Goal: Task Accomplishment & Management: Use online tool/utility

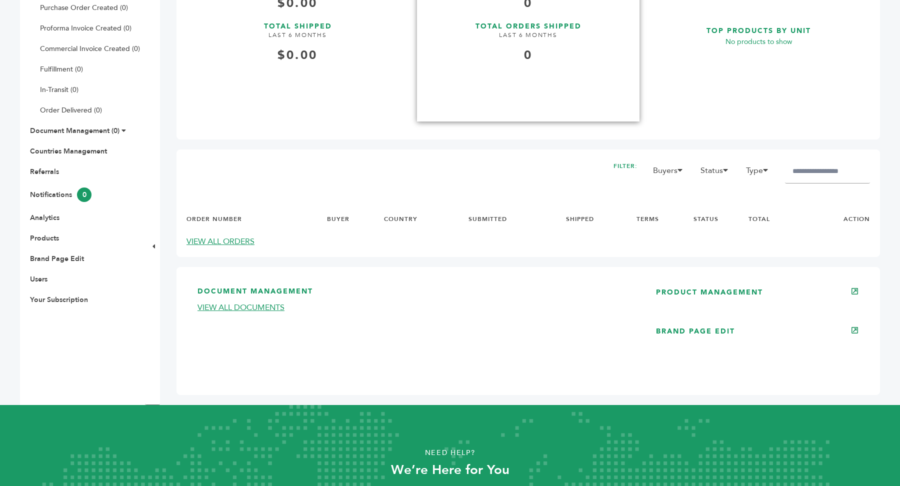
scroll to position [249, 0]
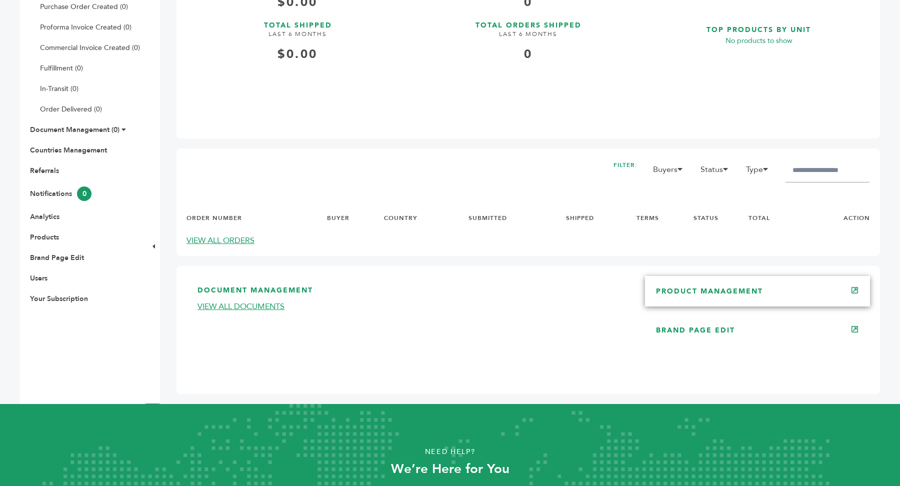
click at [816, 281] on div "PRODUCT MANAGEMENT" at bounding box center [757, 291] width 225 height 30
click at [716, 301] on div "PRODUCT MANAGEMENT" at bounding box center [757, 291] width 225 height 30
click at [700, 290] on link "PRODUCT MANAGEMENT" at bounding box center [709, 290] width 107 height 9
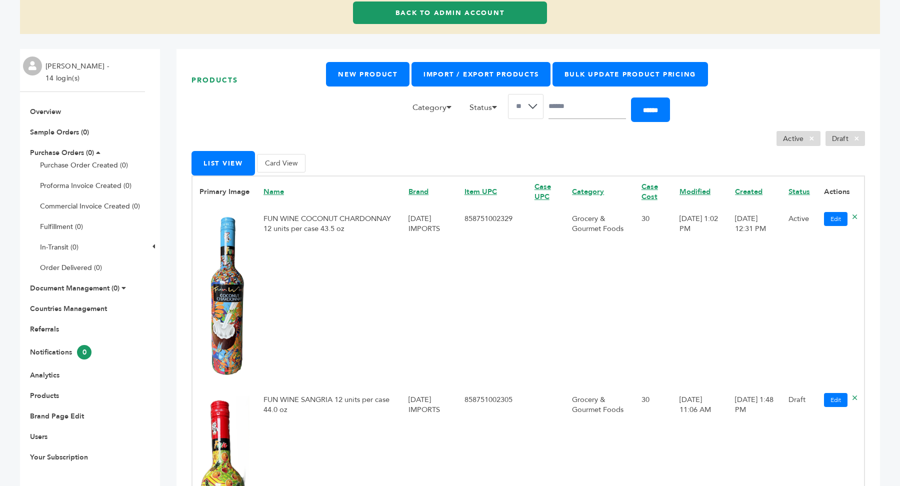
scroll to position [108, 0]
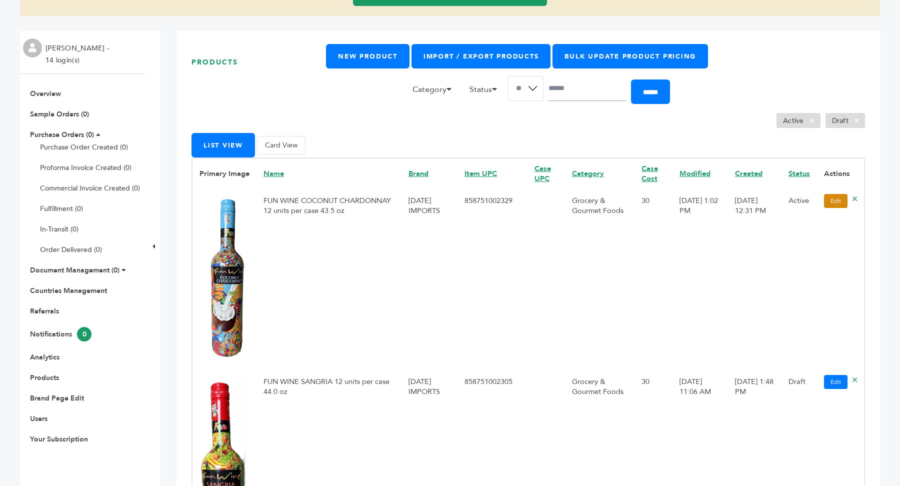
click at [837, 201] on link "Edit" at bounding box center [835, 201] width 23 height 14
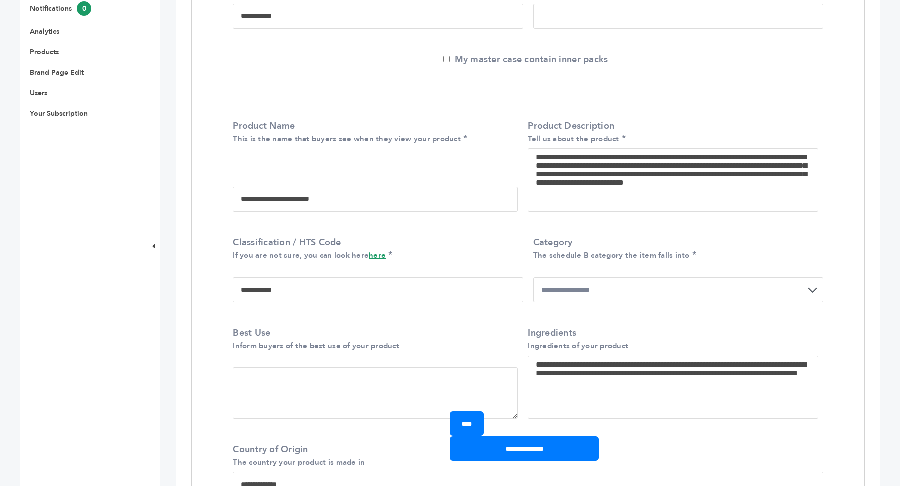
scroll to position [431, 0]
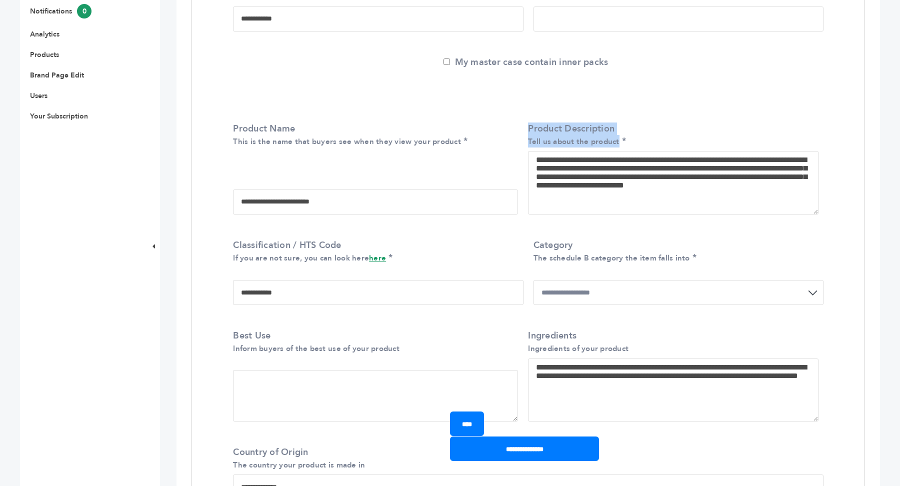
drag, startPoint x: 532, startPoint y: 127, endPoint x: 668, endPoint y: 144, distance: 137.6
click at [668, 144] on div "**********" at bounding box center [527, 170] width 605 height 111
click at [538, 159] on textarea "**********" at bounding box center [673, 182] width 290 height 63
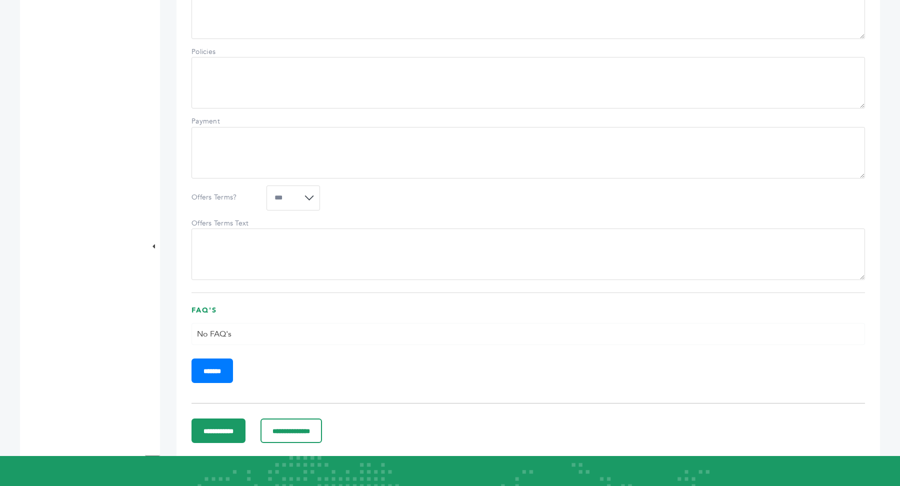
scroll to position [683, 0]
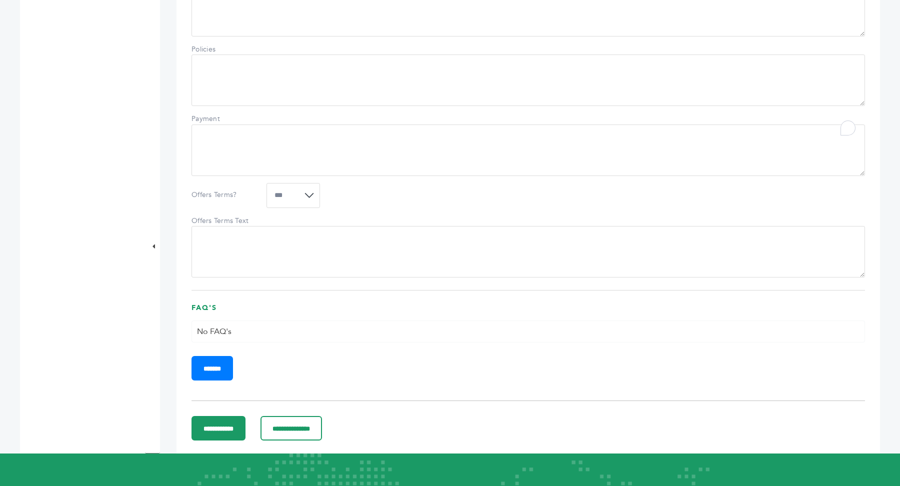
click at [219, 91] on textarea "Policies" at bounding box center [527, 79] width 673 height 51
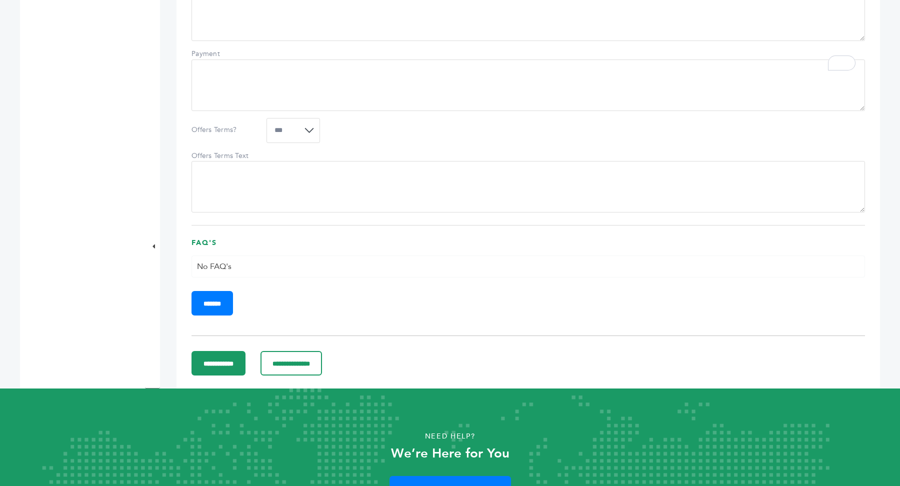
scroll to position [603, 0]
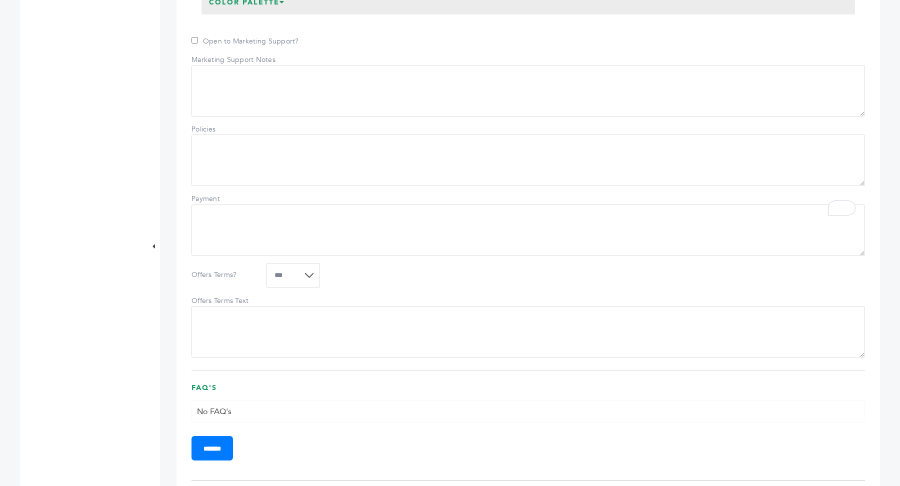
click at [213, 170] on textarea "Policies" at bounding box center [527, 159] width 673 height 51
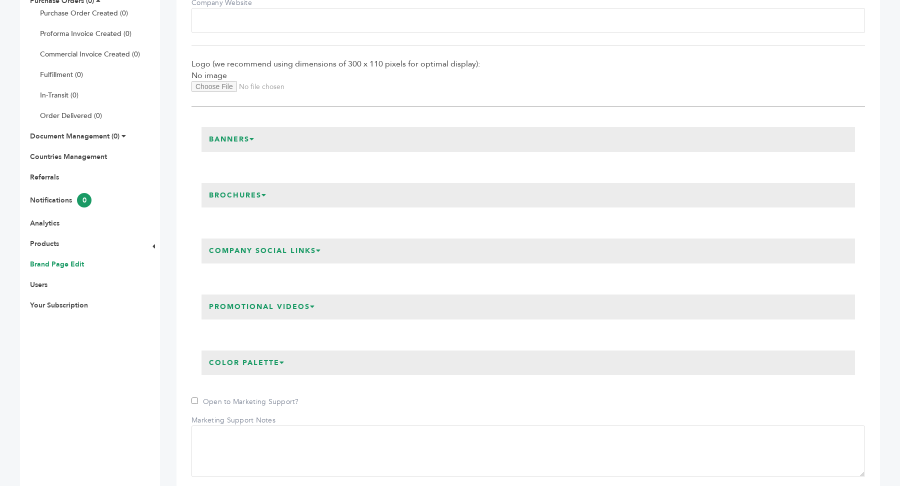
scroll to position [243, 0]
click at [45, 154] on link "Countries Management" at bounding box center [68, 155] width 77 height 9
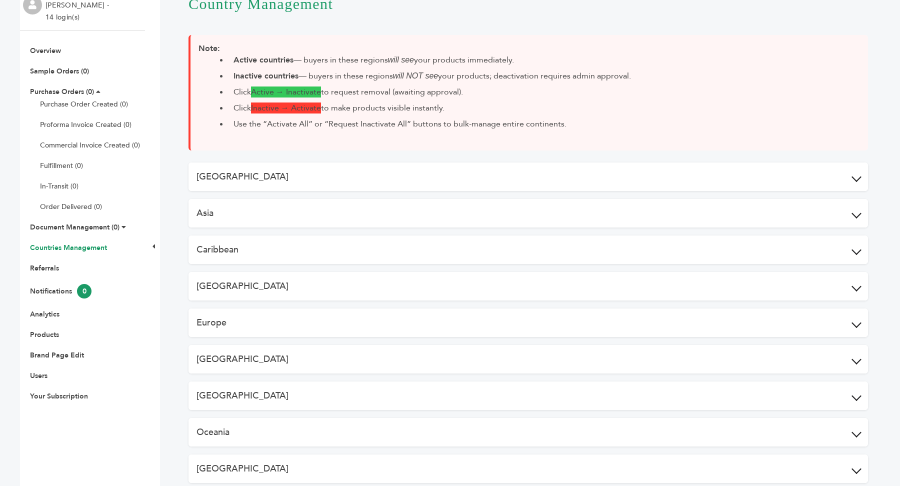
scroll to position [156, 0]
click at [268, 220] on button "Asia" at bounding box center [527, 213] width 679 height 28
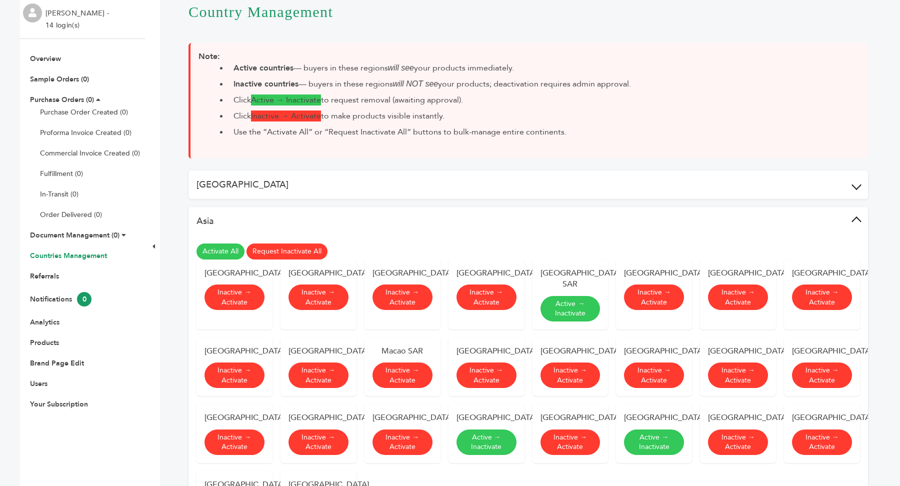
scroll to position [145, 0]
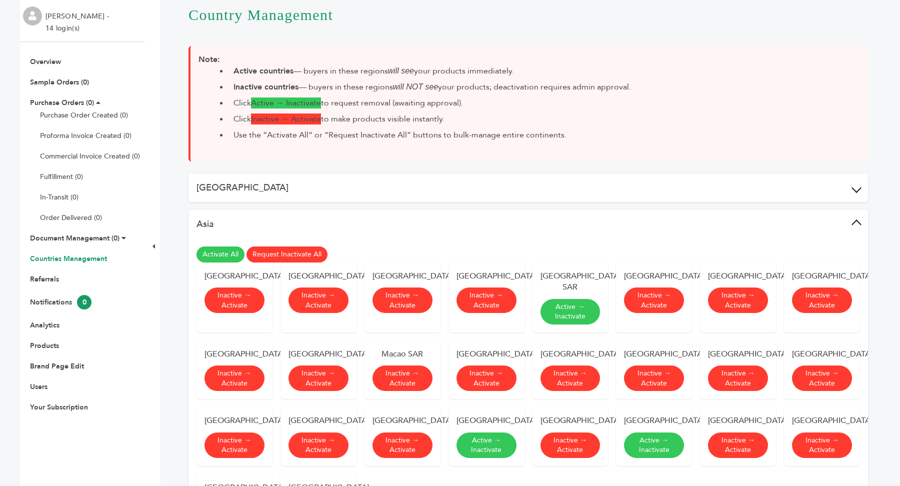
click at [81, 260] on link "Countries Management" at bounding box center [68, 258] width 77 height 9
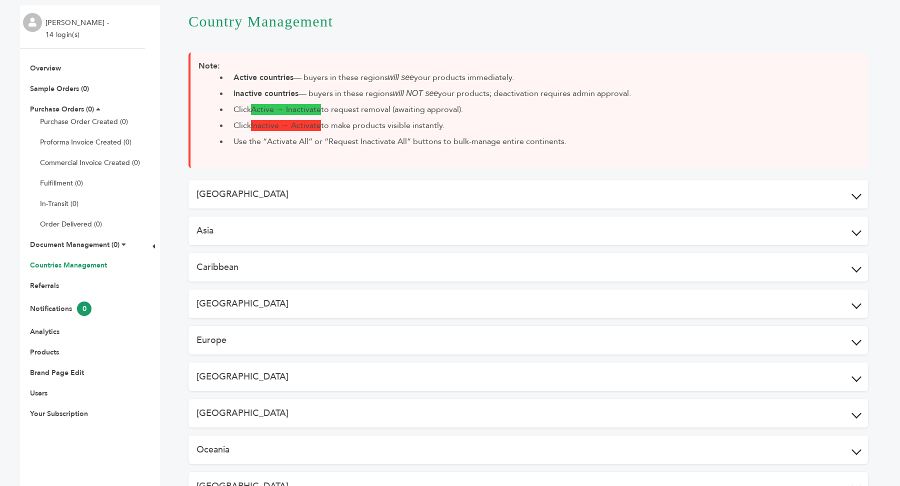
scroll to position [175, 0]
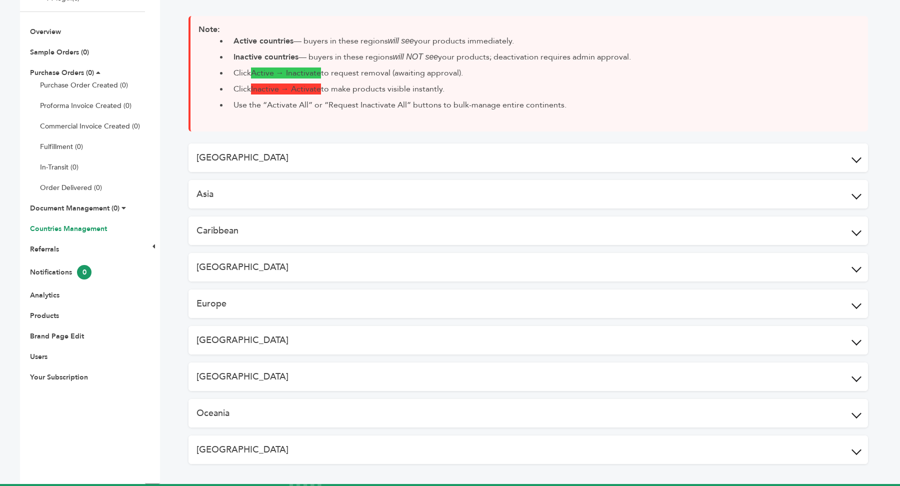
click at [369, 169] on button "[GEOGRAPHIC_DATA]" at bounding box center [527, 157] width 679 height 28
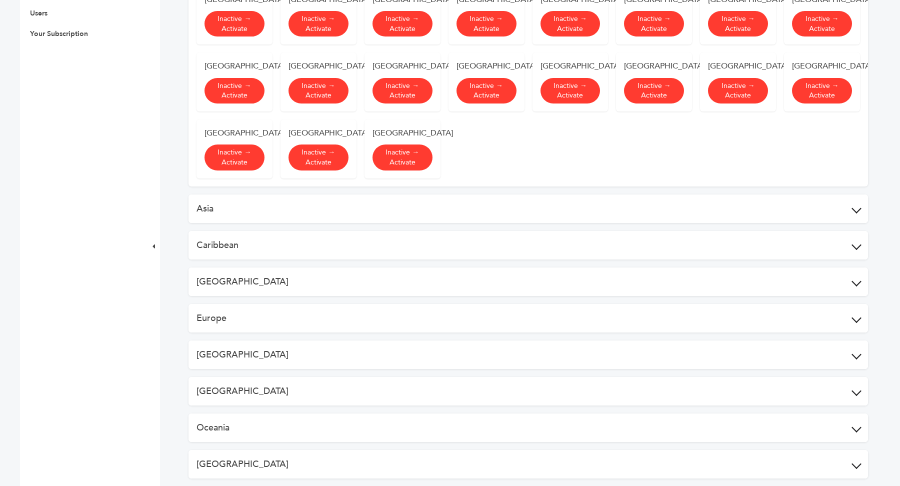
scroll to position [626, 0]
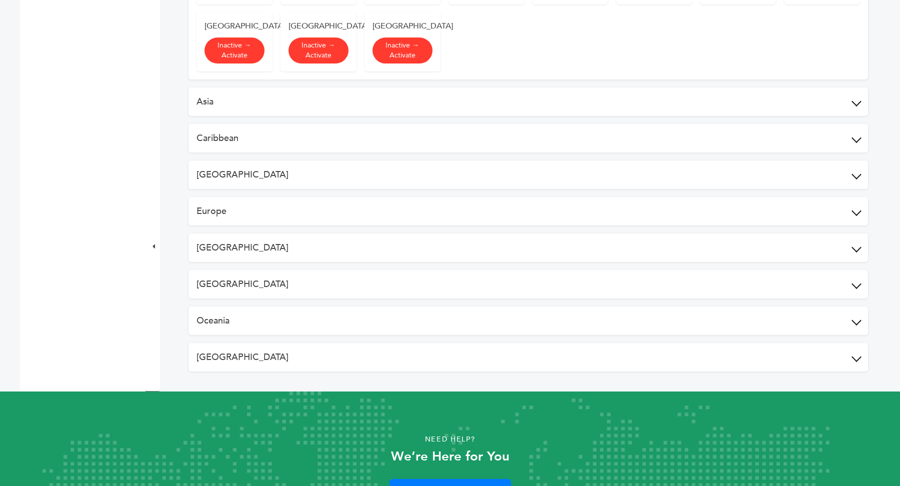
click at [343, 116] on button "Asia" at bounding box center [527, 101] width 679 height 28
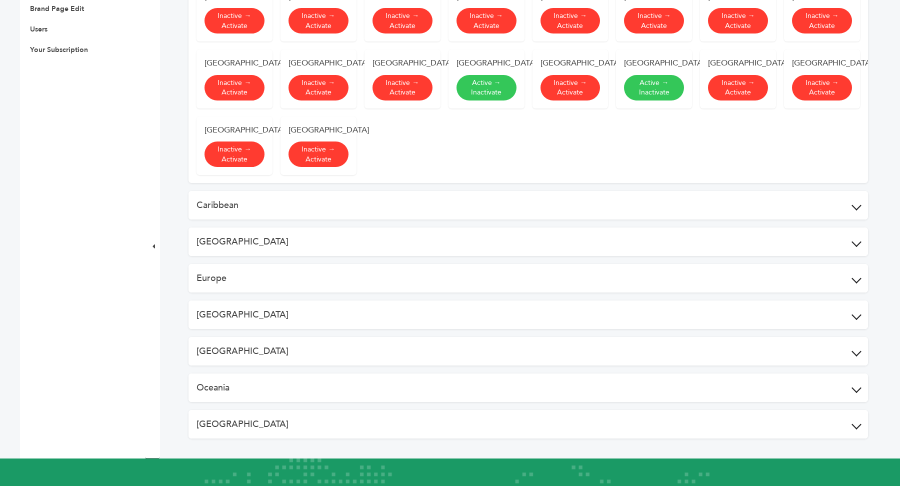
scroll to position [510, 0]
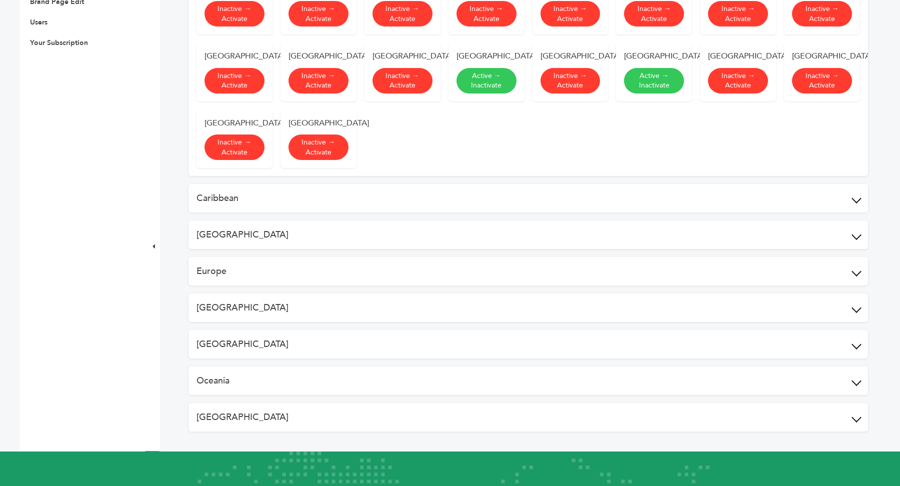
click at [349, 209] on button "Caribbean" at bounding box center [527, 198] width 679 height 28
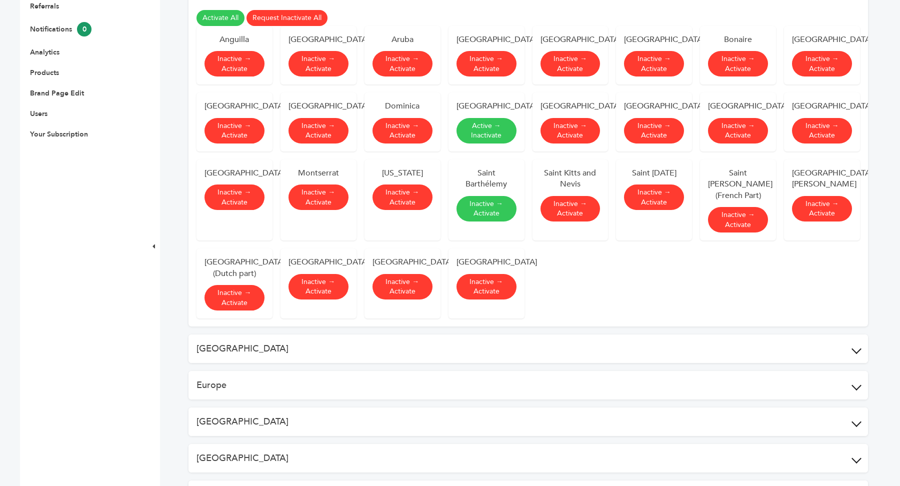
scroll to position [462, 0]
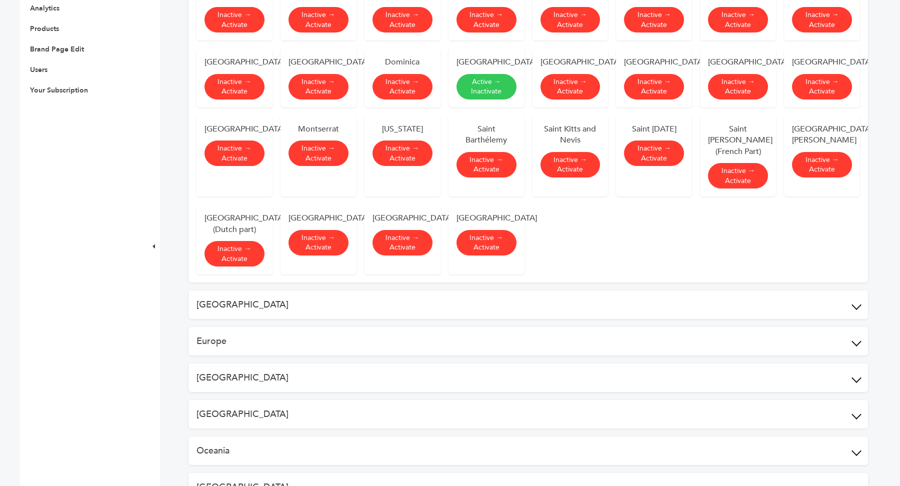
click at [445, 319] on button "[GEOGRAPHIC_DATA]" at bounding box center [527, 304] width 679 height 28
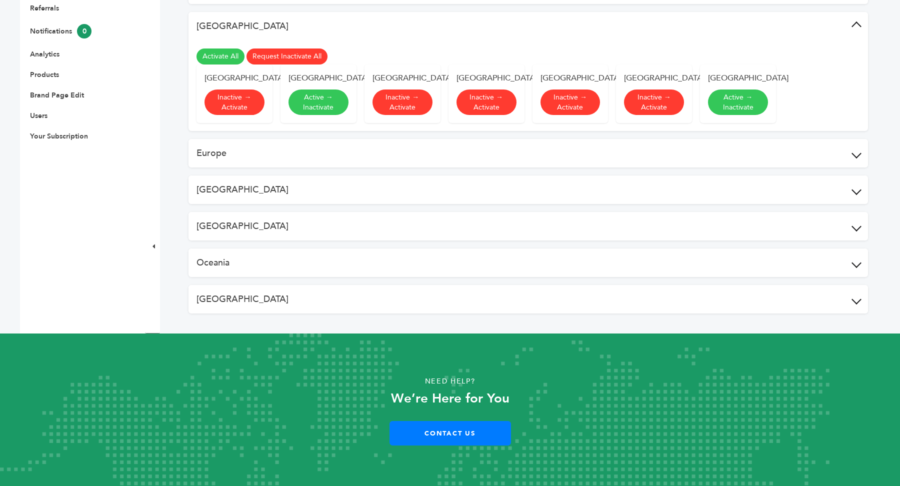
scroll to position [416, 0]
click at [609, 164] on button "Europe" at bounding box center [527, 153] width 679 height 28
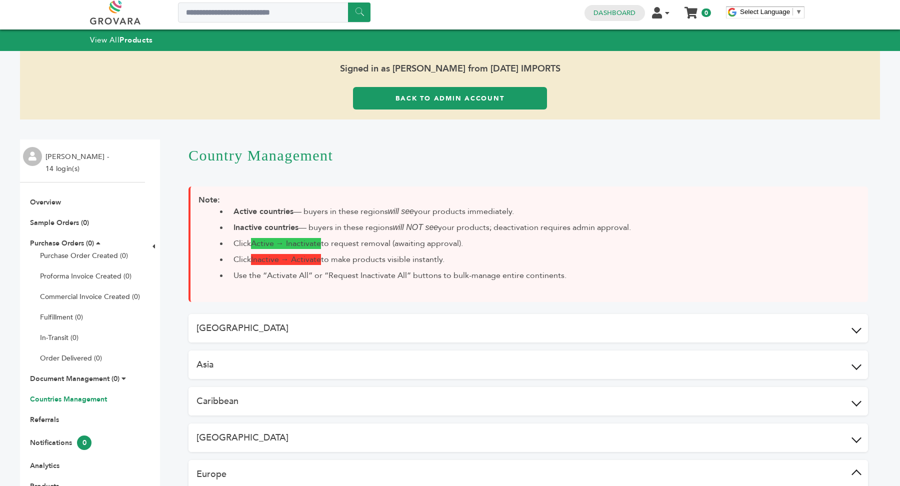
scroll to position [0, 0]
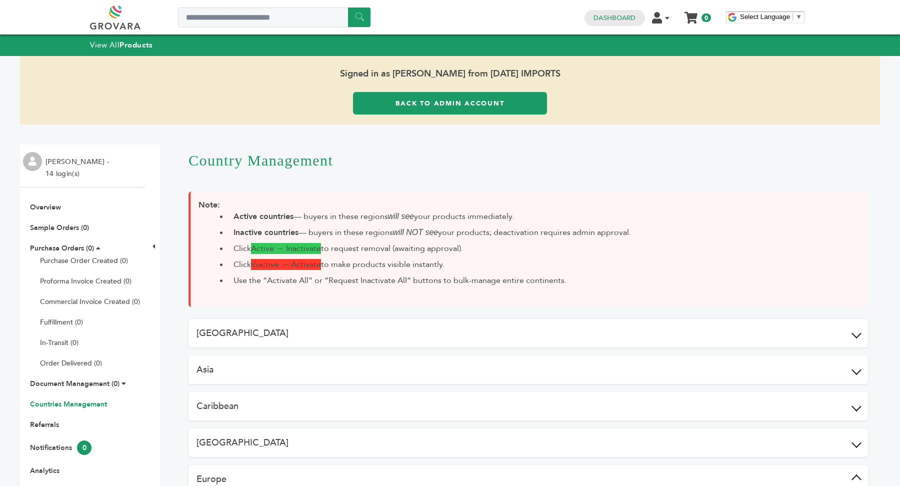
click at [453, 102] on link "Back to Admin Account" at bounding box center [450, 103] width 194 height 22
